Goal: Information Seeking & Learning: Learn about a topic

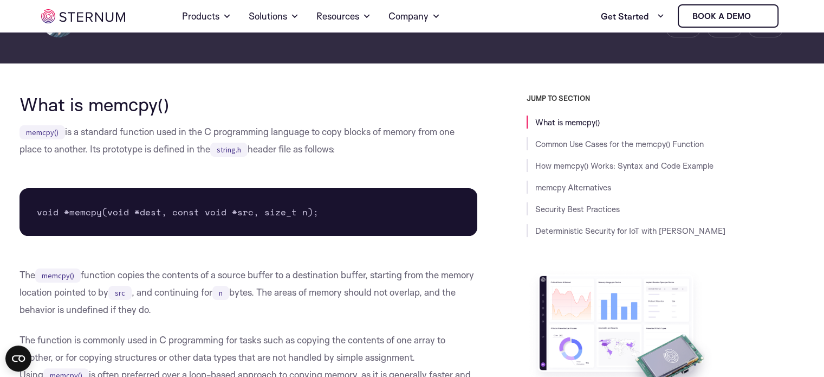
scroll to position [205, 0]
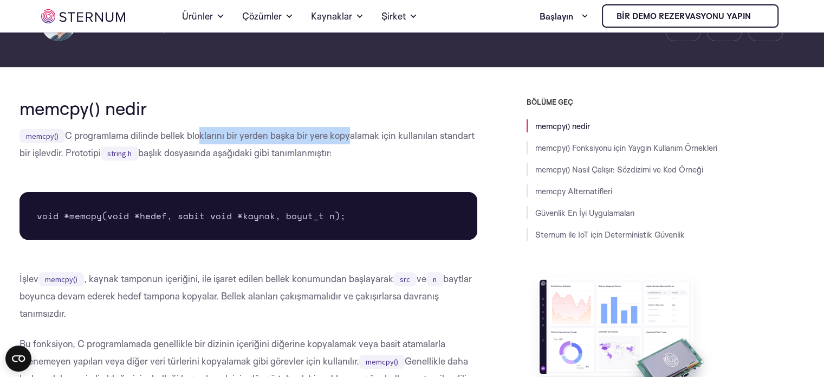
drag, startPoint x: 273, startPoint y: 132, endPoint x: 347, endPoint y: 128, distance: 73.8
click at [347, 128] on p "memcpy() C programlama dilinde bellek bloklarını bir yerden başka bir yere kopy…" at bounding box center [249, 144] width 459 height 35
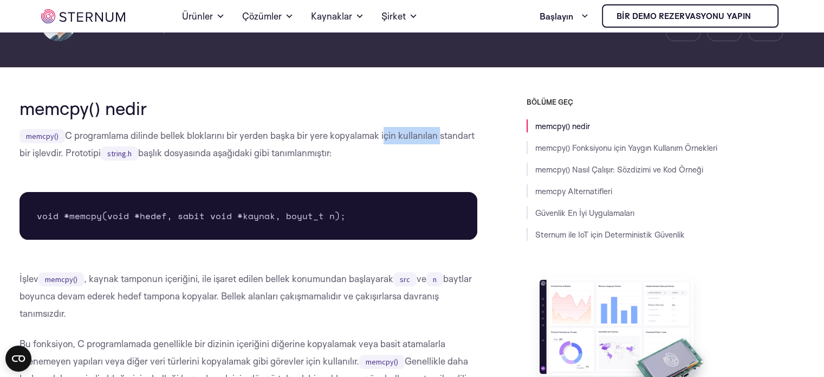
drag, startPoint x: 383, startPoint y: 128, endPoint x: 401, endPoint y: 132, distance: 18.8
click at [447, 127] on p "memcpy() C programlama dilinde bellek bloklarını bir yerden başka bir yere kopy…" at bounding box center [249, 144] width 459 height 35
copy font "çin kullanılan st"
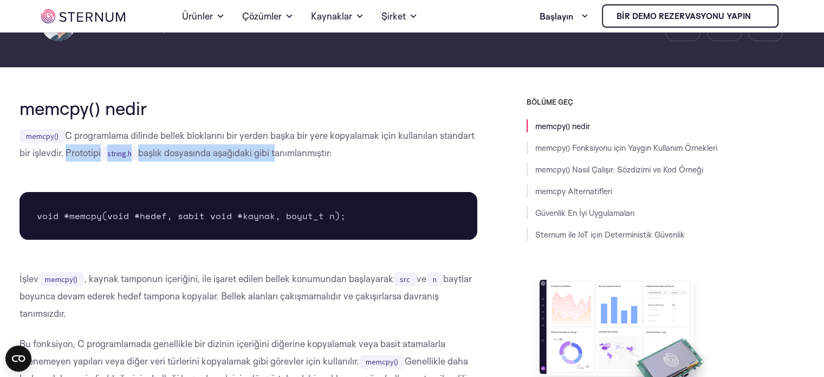
drag, startPoint x: 118, startPoint y: 153, endPoint x: 278, endPoint y: 156, distance: 159.4
click at [276, 156] on p "memcpy() C programlama dilinde bellek bloklarını bir yerden başka bir yere kopy…" at bounding box center [249, 144] width 459 height 35
click at [278, 156] on font "başlık dosyasında aşağıdaki gibi tanımlanmıştır:" at bounding box center [235, 152] width 194 height 11
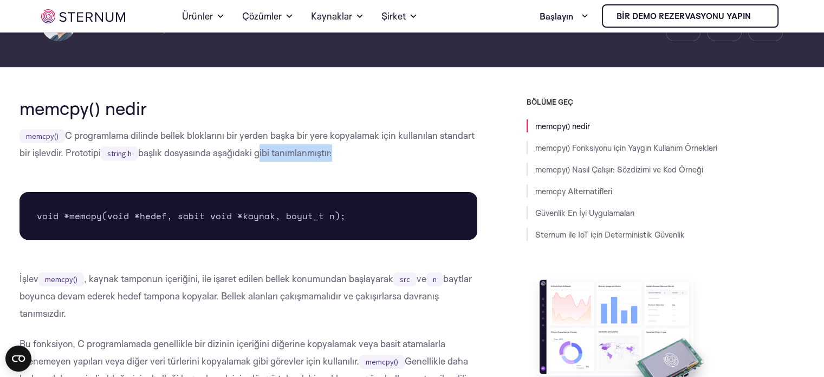
drag, startPoint x: 278, startPoint y: 153, endPoint x: 337, endPoint y: 153, distance: 59.6
click at [337, 153] on p "memcpy() C programlama dilinde bellek bloklarını bir yerden başka bir yere kopy…" at bounding box center [249, 144] width 459 height 35
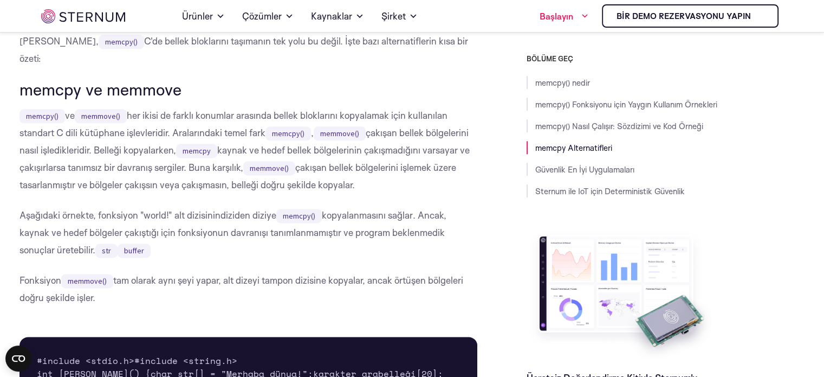
scroll to position [1181, 0]
